Goal: Check status

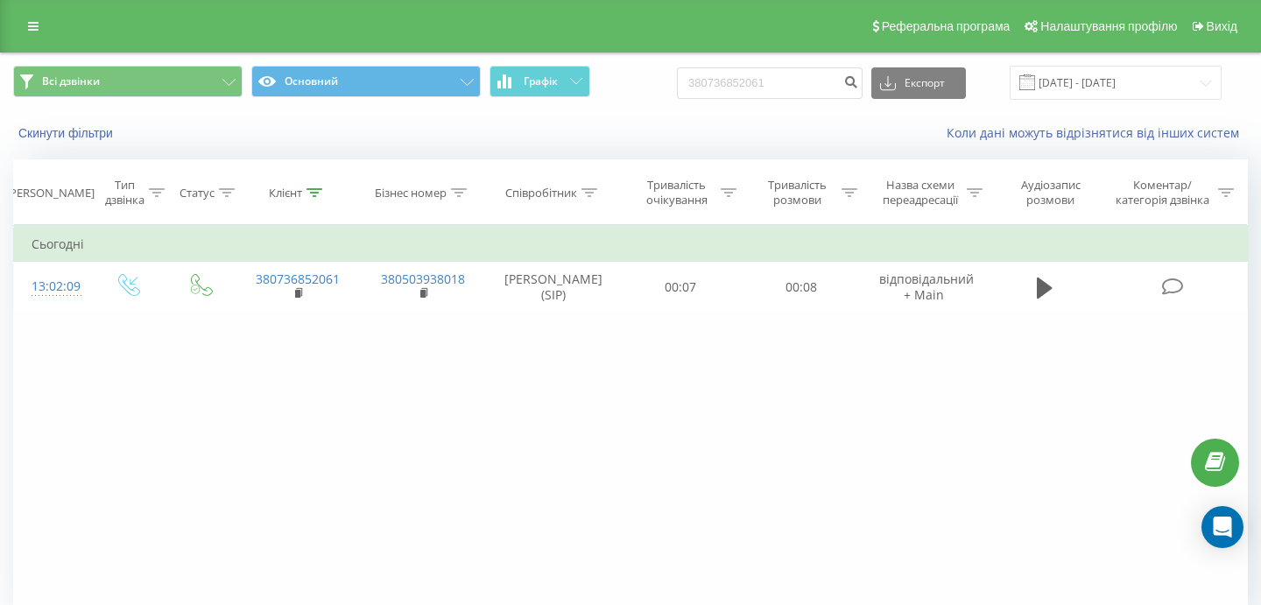
click at [818, 69] on input "380736852061" at bounding box center [770, 83] width 186 height 32
drag, startPoint x: 819, startPoint y: 75, endPoint x: 688, endPoint y: 80, distance: 131.5
click at [689, 80] on div "Всі дзвінки Основний Графік 380736852061 Експорт .csv .xls .xlsx [DATE] - [DATE]" at bounding box center [630, 83] width 1235 height 34
type input "380977297475"
click at [805, 87] on input "380977297475" at bounding box center [770, 83] width 186 height 32
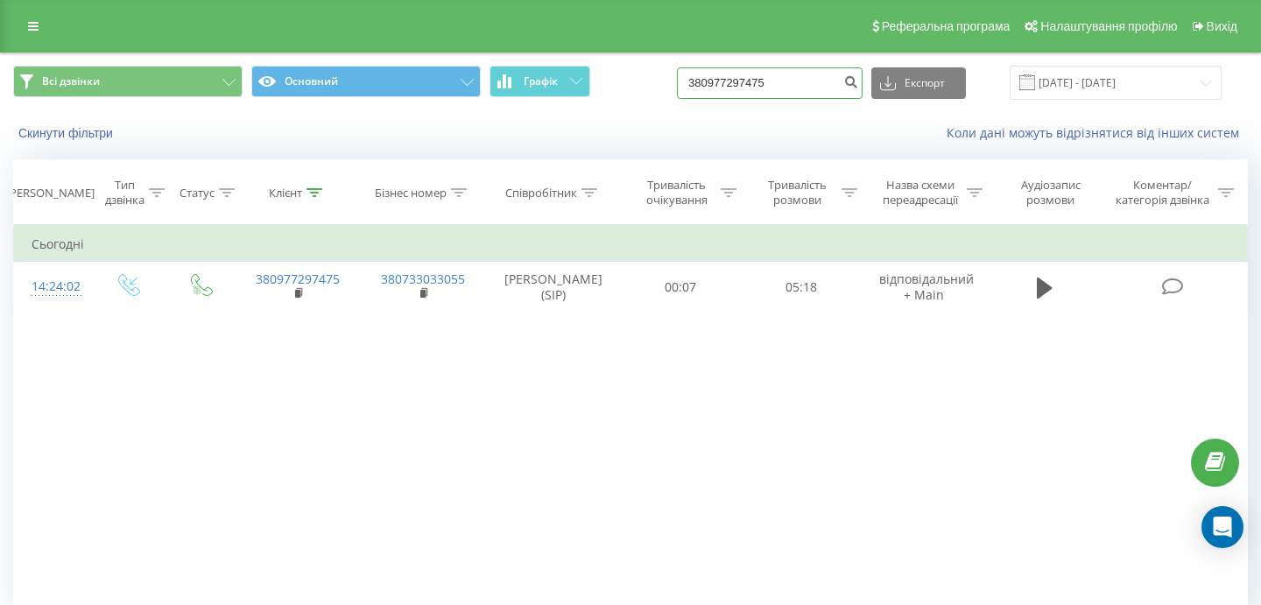
drag, startPoint x: 834, startPoint y: 79, endPoint x: 702, endPoint y: 79, distance: 132.3
click at [702, 79] on div "Всі дзвінки Основний Графік 380977297475 Експорт .csv .xls .xlsx [DATE] - [DATE]" at bounding box center [630, 83] width 1235 height 34
paste input "38 (099) 553-65-64"
type input "380995536564"
